Goal: Task Accomplishment & Management: Manage account settings

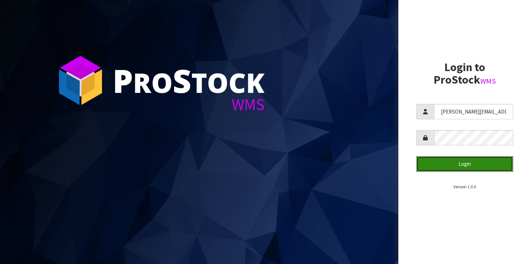
click at [445, 167] on button "Login" at bounding box center [464, 163] width 97 height 15
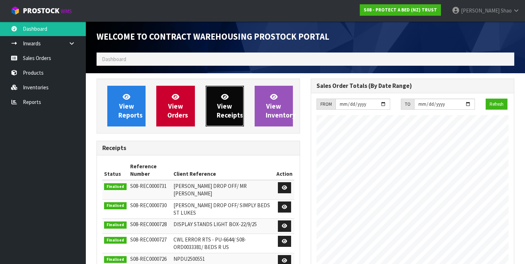
click at [226, 108] on span "View Receipts" at bounding box center [230, 106] width 26 height 27
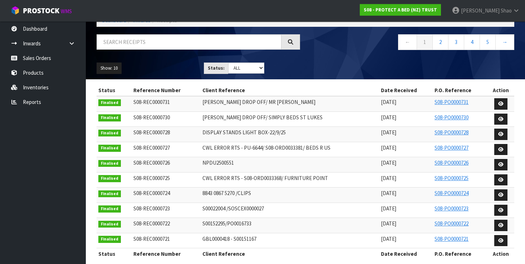
scroll to position [44, 0]
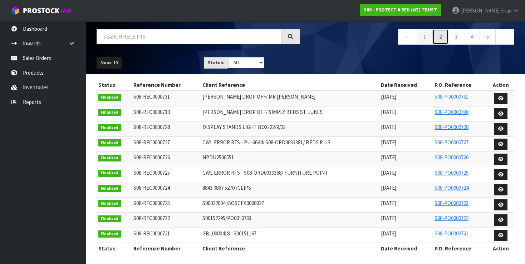
click at [444, 38] on link "2" at bounding box center [440, 36] width 16 height 15
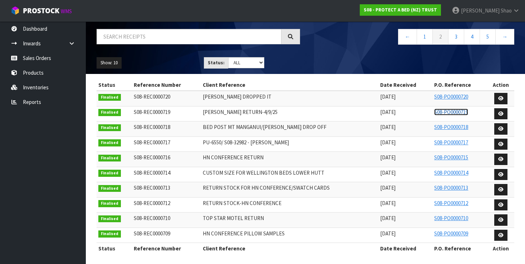
click at [450, 109] on link "S08-PO0000719" at bounding box center [451, 112] width 34 height 7
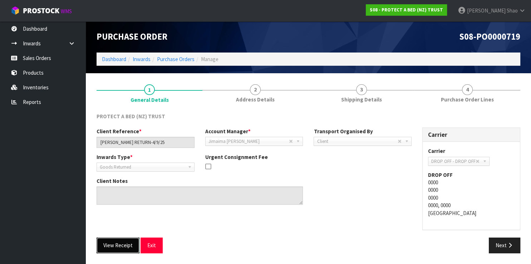
click at [111, 239] on button "View Receipt" at bounding box center [118, 245] width 43 height 15
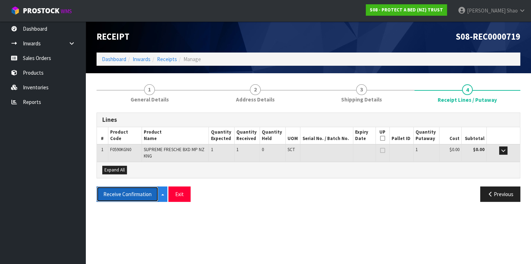
click at [131, 195] on button "Receive Confirmation" at bounding box center [128, 194] width 62 height 15
click at [161, 59] on link "Receipts" at bounding box center [167, 59] width 20 height 7
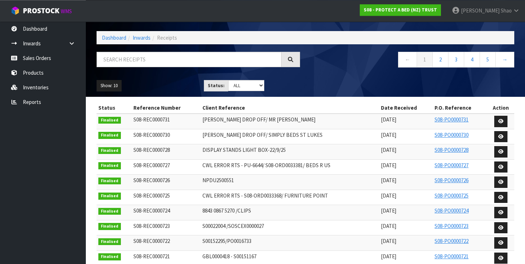
scroll to position [44, 0]
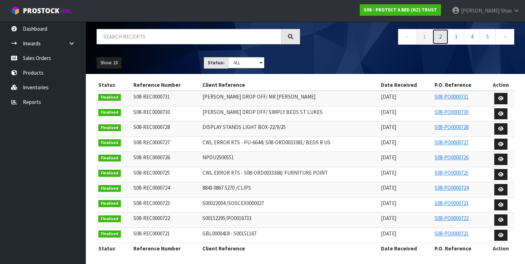
click at [443, 39] on link "2" at bounding box center [440, 36] width 16 height 15
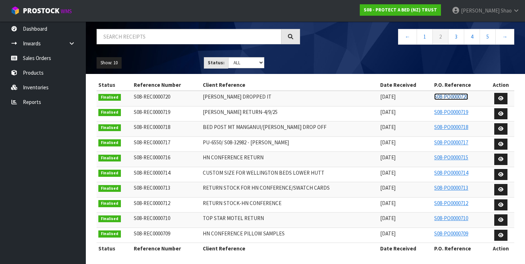
click at [447, 95] on link "S08-PO0000720" at bounding box center [451, 96] width 34 height 7
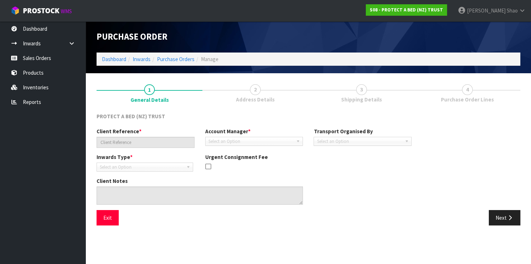
type input "[PERSON_NAME] DROPPED IT"
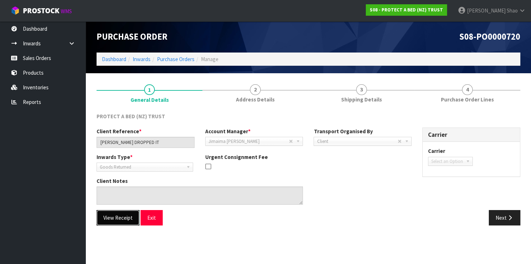
click at [108, 217] on button "View Receipt" at bounding box center [118, 217] width 43 height 15
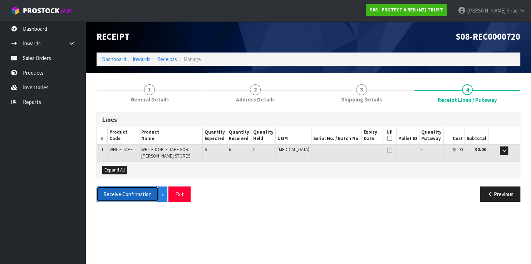
click at [133, 198] on button "Receive Confirmation" at bounding box center [128, 194] width 62 height 15
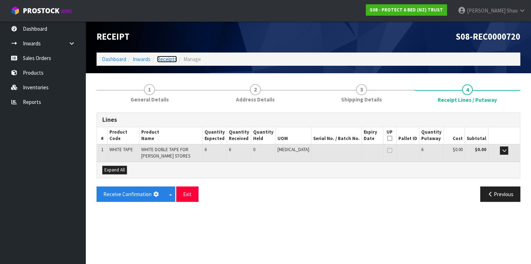
click at [161, 61] on link "Receipts" at bounding box center [167, 59] width 20 height 7
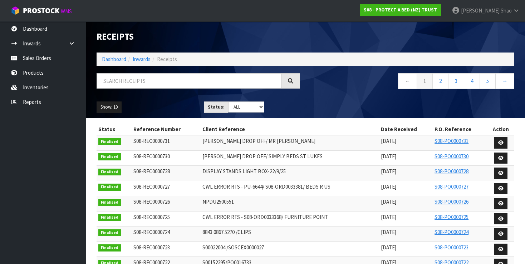
scroll to position [44, 0]
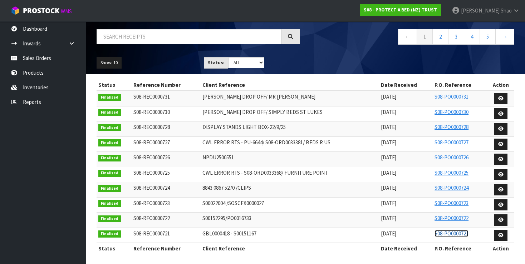
click at [449, 232] on link "S08-PO0000721" at bounding box center [452, 233] width 34 height 7
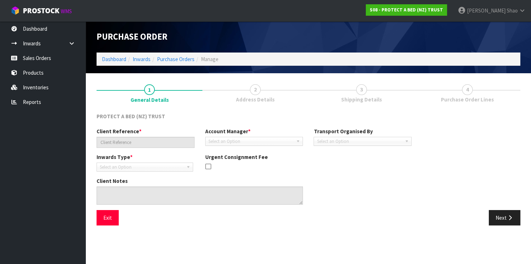
type input "GBL0000418 - S00151167"
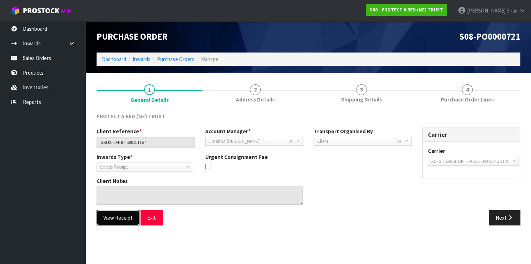
click at [124, 220] on button "View Receipt" at bounding box center [118, 217] width 43 height 15
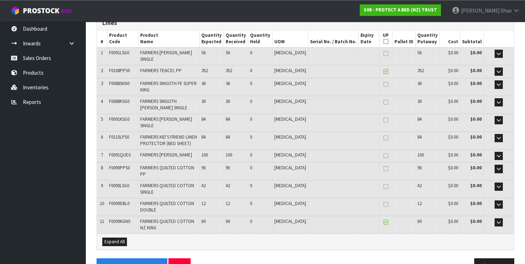
scroll to position [99, 0]
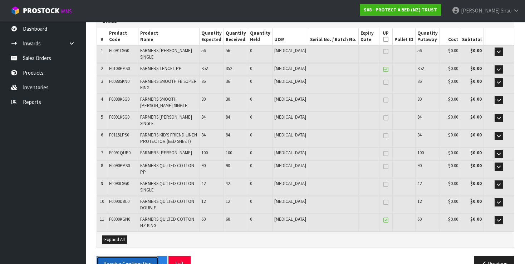
click at [127, 256] on button "Receive Confirmation" at bounding box center [128, 263] width 62 height 15
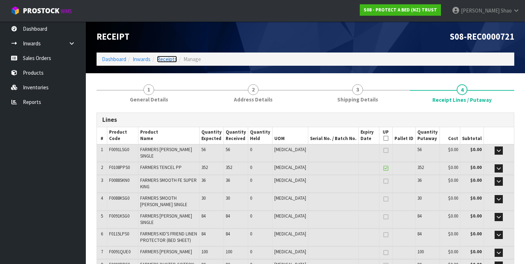
click at [169, 62] on link "Receipts" at bounding box center [167, 59] width 20 height 7
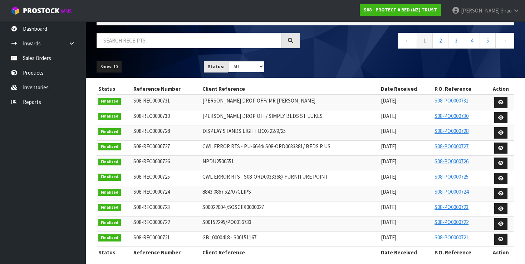
scroll to position [44, 0]
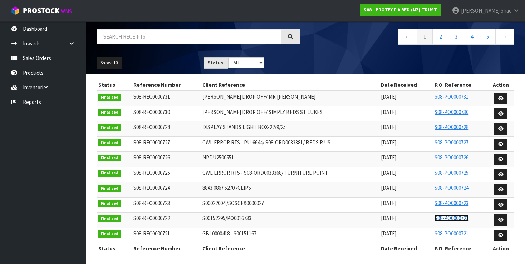
click at [453, 215] on link "S08-PO0000722" at bounding box center [452, 218] width 34 height 7
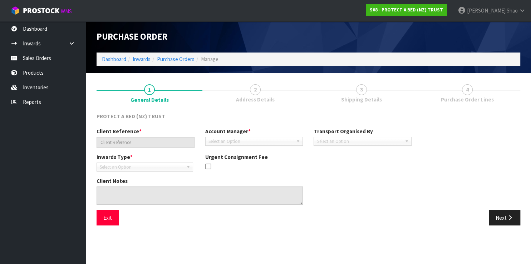
type input "S00152295/PO0016733"
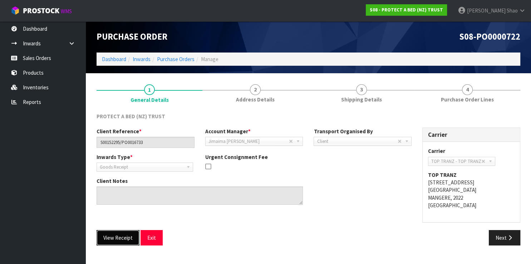
click at [105, 238] on button "View Receipt" at bounding box center [118, 237] width 43 height 15
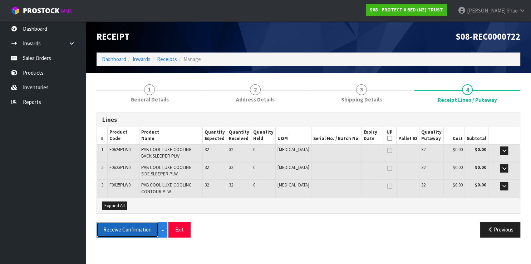
click at [120, 231] on button "Receive Confirmation" at bounding box center [128, 229] width 62 height 15
click at [120, 231] on button "Receive Confirmation" at bounding box center [132, 229] width 70 height 15
click at [165, 58] on link "Receipts" at bounding box center [167, 59] width 20 height 7
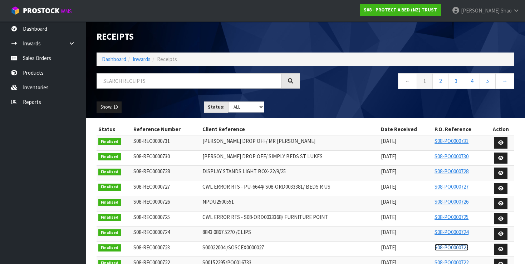
click at [446, 244] on link "S08-PO0000723" at bounding box center [452, 247] width 34 height 7
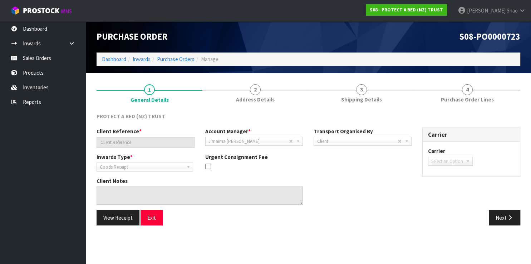
type input "S00022004 /SOSCEX0000027"
click at [121, 216] on button "View Receipt" at bounding box center [118, 217] width 43 height 15
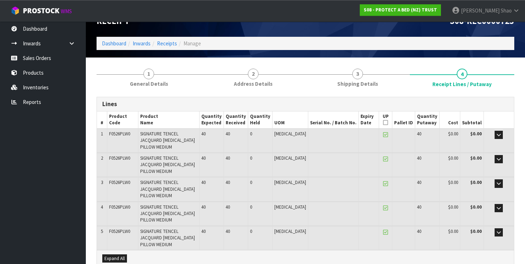
scroll to position [18, 0]
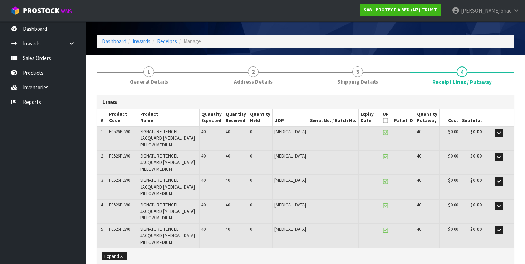
click at [111, 254] on span "Expand All" at bounding box center [114, 257] width 20 height 6
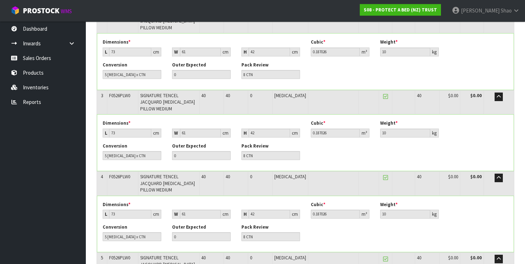
scroll to position [302, 0]
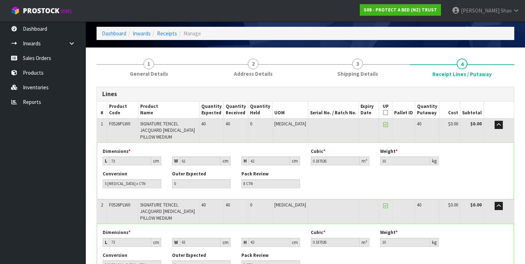
scroll to position [0, 0]
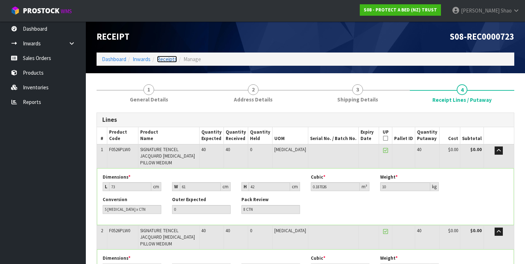
click at [166, 58] on link "Receipts" at bounding box center [167, 59] width 20 height 7
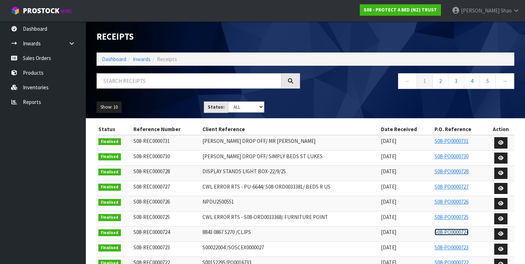
click at [447, 230] on link "S08-PO0000724" at bounding box center [452, 232] width 34 height 7
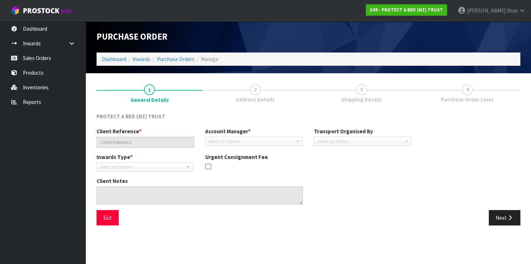
type input "8843 0867 5270 /CLIPS"
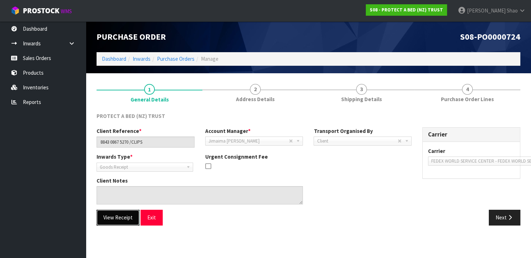
click at [116, 220] on button "View Receipt" at bounding box center [118, 217] width 43 height 15
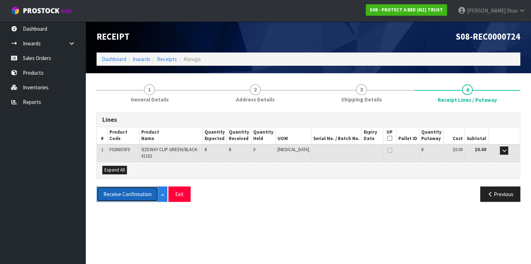
click at [121, 198] on button "Receive Confirmation" at bounding box center [128, 194] width 62 height 15
click at [122, 198] on button "Receive Confirmation" at bounding box center [132, 194] width 70 height 15
click at [165, 58] on link "Receipts" at bounding box center [167, 59] width 20 height 7
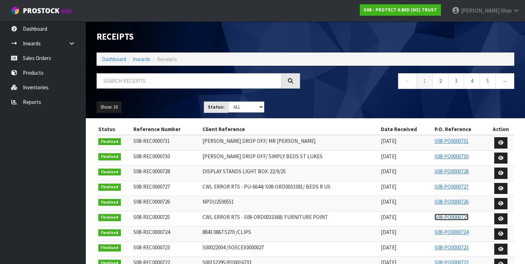
click at [453, 215] on link "S08-PO0000725" at bounding box center [452, 217] width 34 height 7
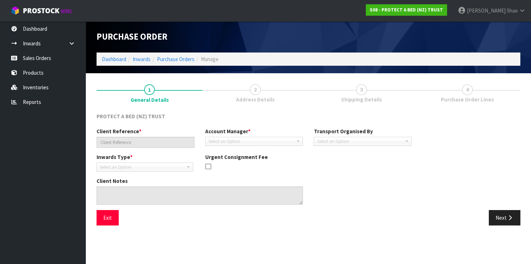
type input "CWL ERROR RTS - S08-ORD0033368/ FURNITURE POINT"
type textarea "CWL ERROR"
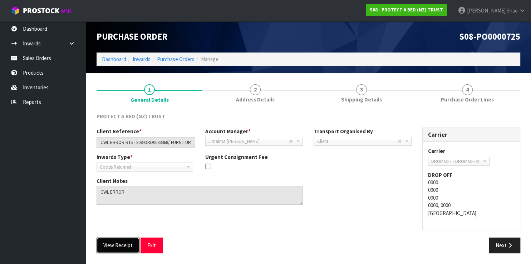
click at [126, 243] on button "View Receipt" at bounding box center [118, 245] width 43 height 15
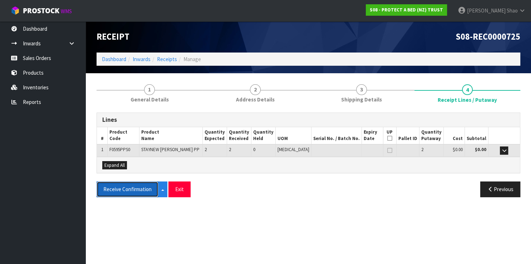
click at [123, 188] on button "Receive Confirmation" at bounding box center [128, 189] width 62 height 15
click at [123, 188] on button "Receive Confirmation" at bounding box center [132, 189] width 70 height 15
click at [131, 189] on button "Receive Confirmation" at bounding box center [132, 189] width 70 height 15
click at [166, 59] on link "Receipts" at bounding box center [167, 59] width 20 height 7
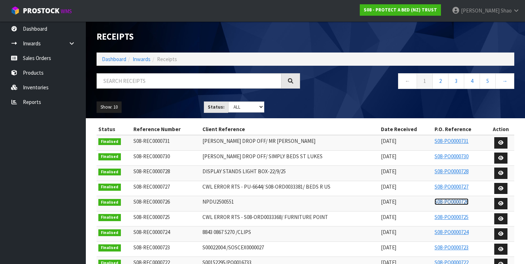
click at [452, 200] on link "S08-PO0000726" at bounding box center [452, 202] width 34 height 7
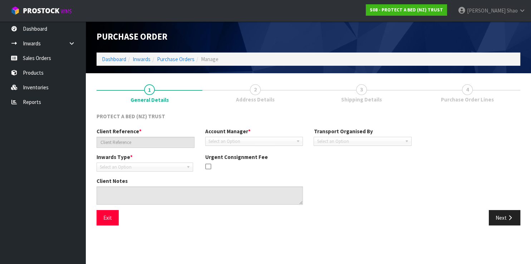
type input "NPDU2500551"
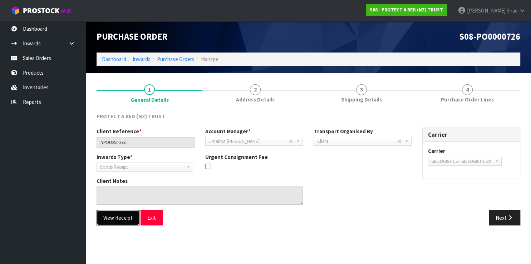
click at [115, 220] on button "View Receipt" at bounding box center [118, 217] width 43 height 15
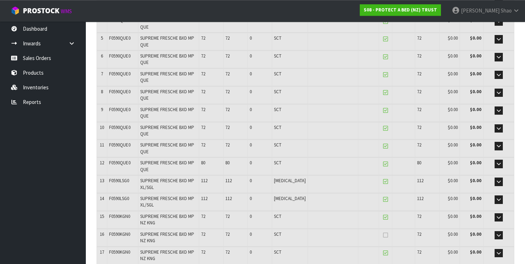
scroll to position [206, 0]
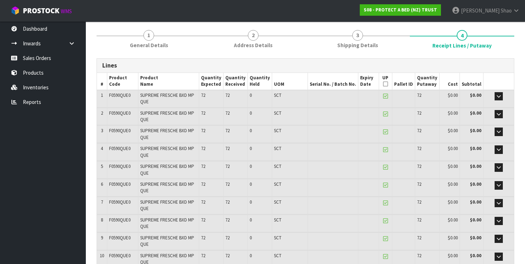
scroll to position [0, 0]
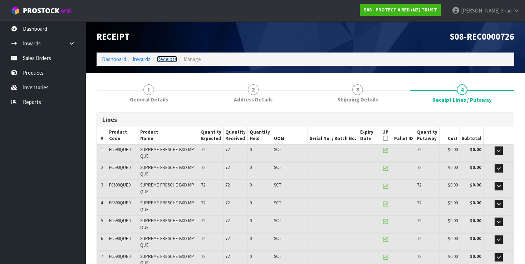
click at [168, 60] on link "Receipts" at bounding box center [167, 59] width 20 height 7
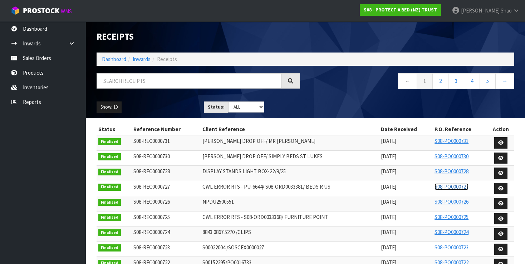
click at [447, 186] on link "S08-PO0000727" at bounding box center [452, 187] width 34 height 7
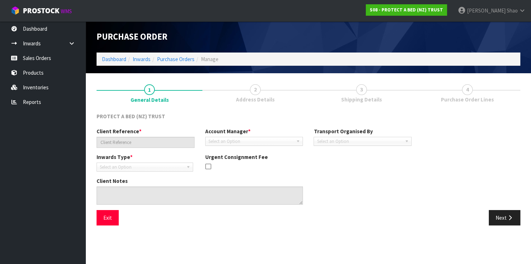
type input "CWL ERROR RTS - PU-6644/ S08-ORD0033381/ BEDS R US"
type textarea "CWL ERROR"
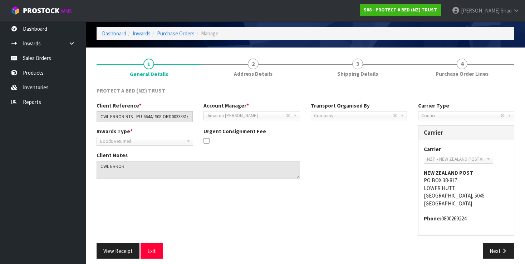
scroll to position [30, 0]
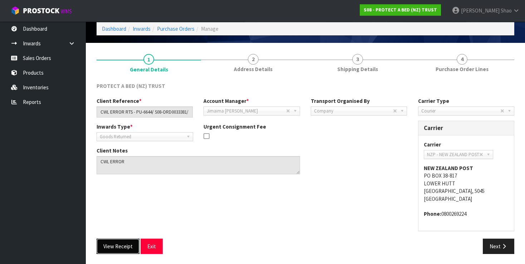
click at [114, 244] on button "View Receipt" at bounding box center [118, 246] width 43 height 15
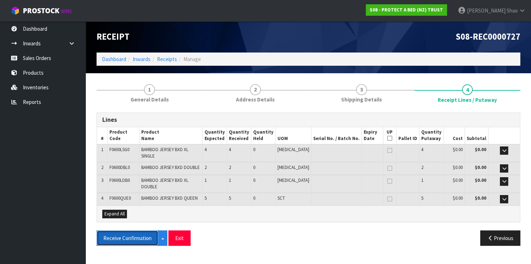
click at [126, 231] on button "Receive Confirmation" at bounding box center [128, 238] width 62 height 15
click at [126, 231] on button "Receive Confirmation" at bounding box center [132, 238] width 70 height 15
click at [128, 231] on button "Receive Confirmation" at bounding box center [132, 238] width 70 height 15
click at [169, 58] on link "Receipts" at bounding box center [167, 59] width 20 height 7
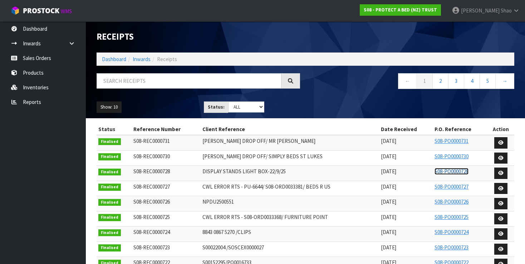
click at [445, 171] on link "S08-PO0000728" at bounding box center [452, 171] width 34 height 7
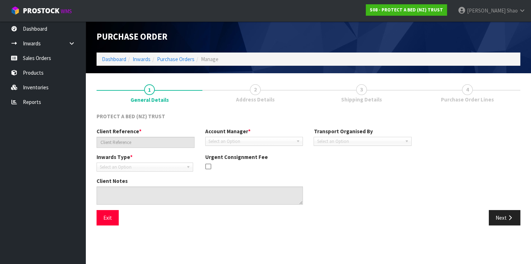
type input "DISPLAY STANDS LIGHT BOX-22/9/25"
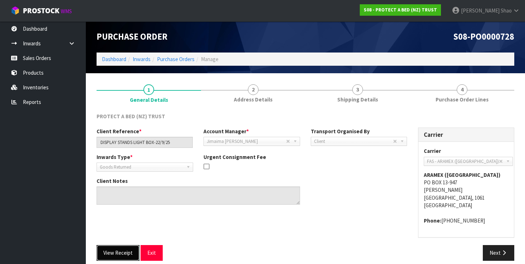
click at [111, 253] on button "View Receipt" at bounding box center [118, 252] width 43 height 15
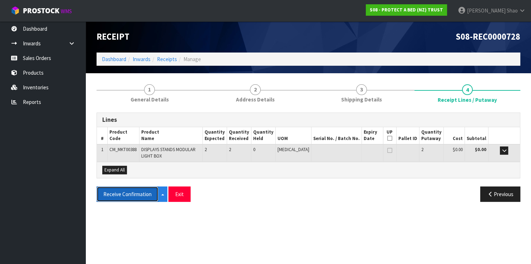
click at [121, 195] on button "Receive Confirmation" at bounding box center [128, 194] width 62 height 15
click at [121, 195] on button "Receive Confirmation" at bounding box center [132, 194] width 70 height 15
click at [165, 62] on link "Receipts" at bounding box center [167, 59] width 20 height 7
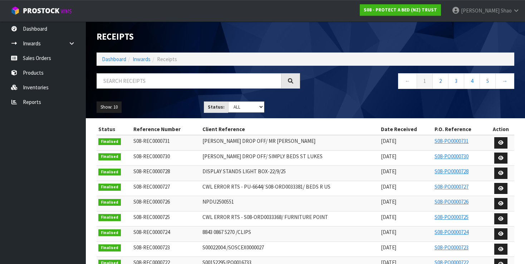
scroll to position [44, 0]
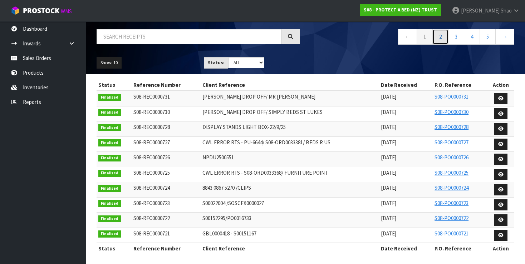
click at [443, 38] on link "2" at bounding box center [440, 36] width 16 height 15
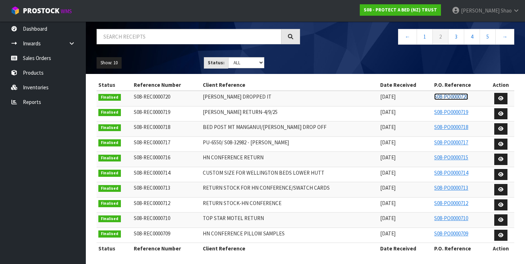
click at [448, 95] on link "S08-PO0000720" at bounding box center [451, 96] width 34 height 7
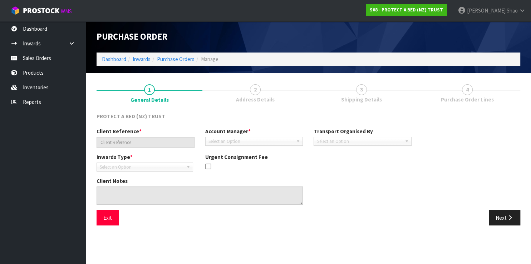
type input "[PERSON_NAME] DROPPED IT"
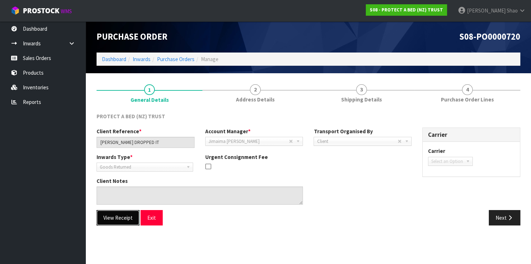
click at [114, 220] on button "View Receipt" at bounding box center [118, 217] width 43 height 15
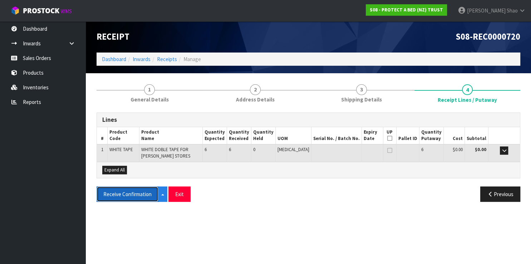
click at [119, 198] on button "Receive Confirmation" at bounding box center [128, 194] width 62 height 15
click at [119, 195] on button "Receive Confirmation" at bounding box center [132, 194] width 70 height 15
